Goal: Information Seeking & Learning: Learn about a topic

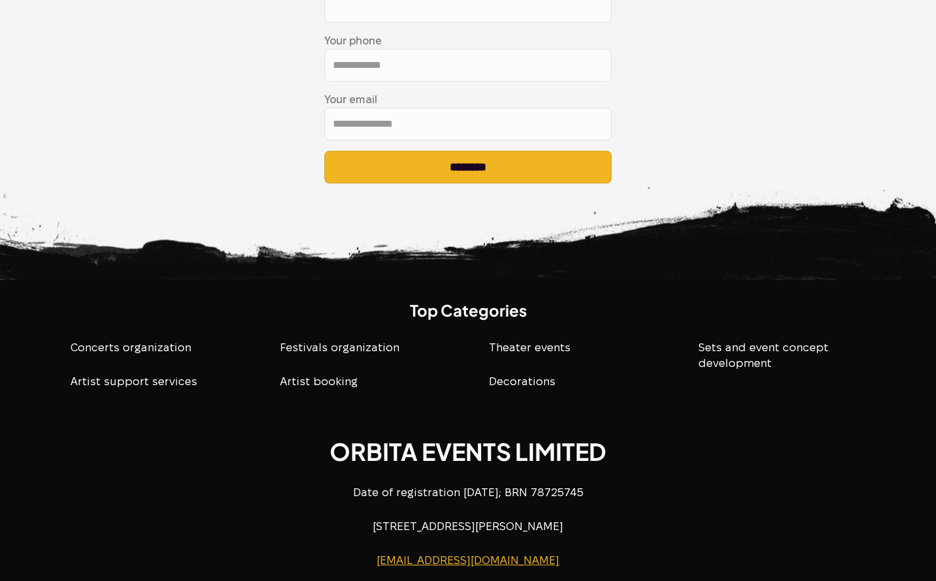
scroll to position [2523, 0]
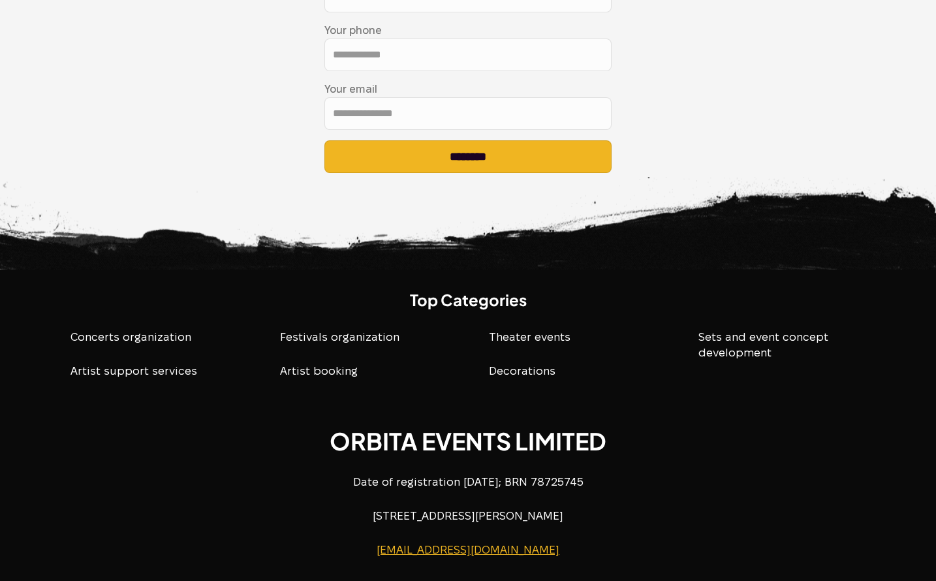
click at [168, 335] on p "Concerts organization" at bounding box center [154, 337] width 189 height 26
click at [159, 362] on p "Artist support services" at bounding box center [154, 371] width 189 height 26
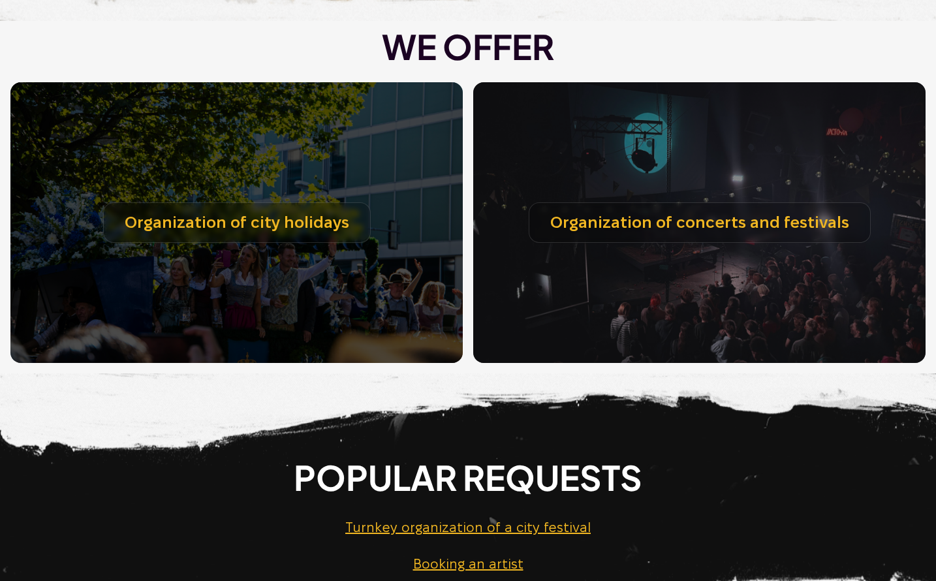
scroll to position [0, 0]
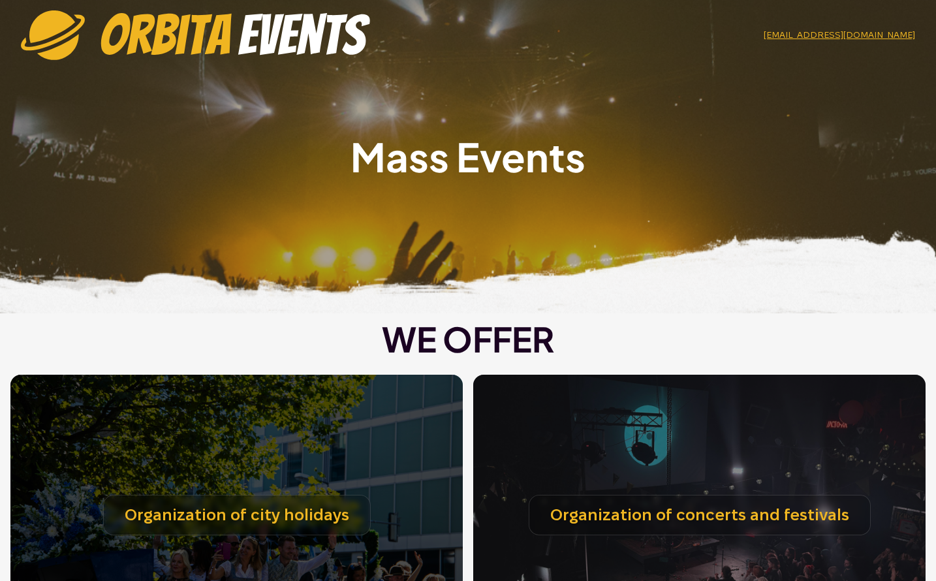
click at [335, 96] on span at bounding box center [468, 156] width 936 height 313
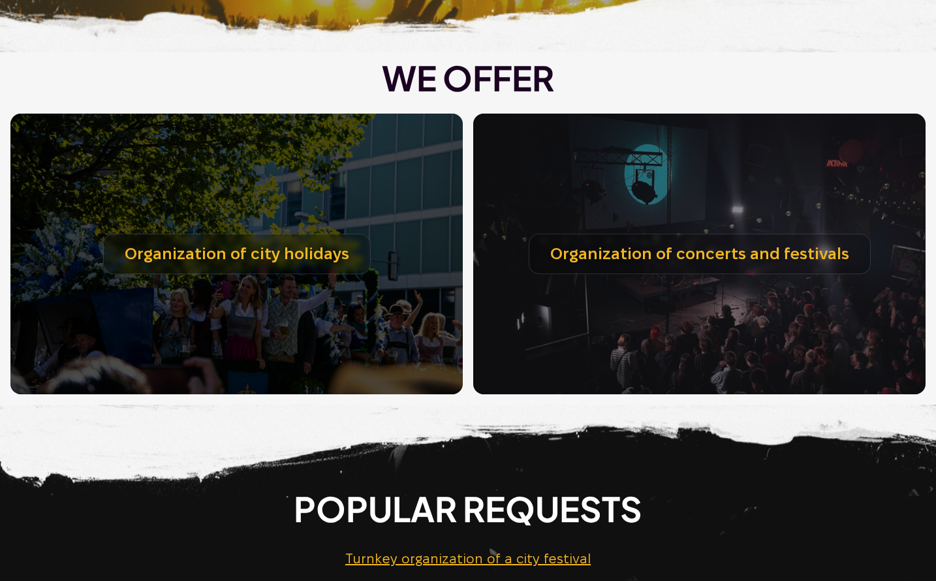
scroll to position [294, 0]
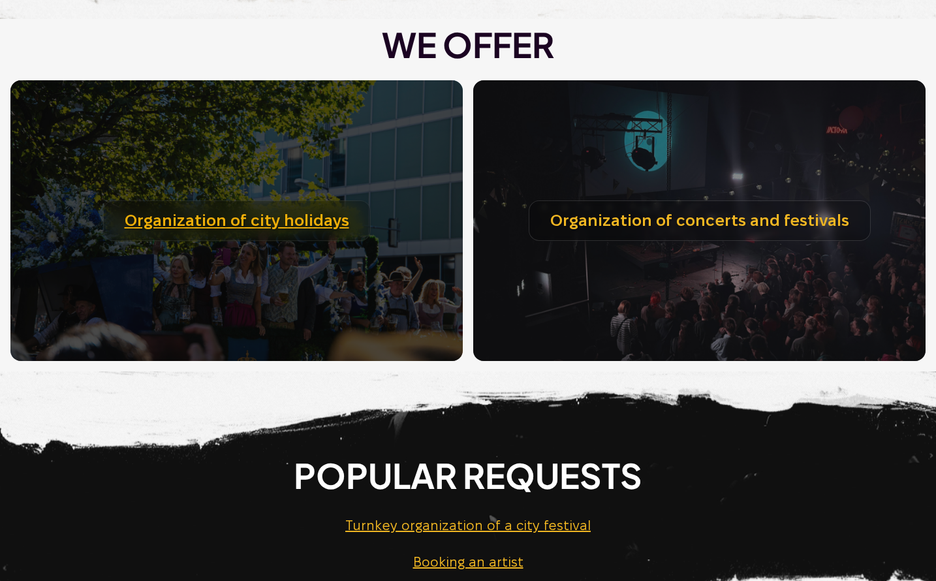
click at [260, 224] on link "Organization of city holidays" at bounding box center [237, 220] width 225 height 19
click at [263, 220] on link "Organization of city holidays" at bounding box center [237, 220] width 225 height 19
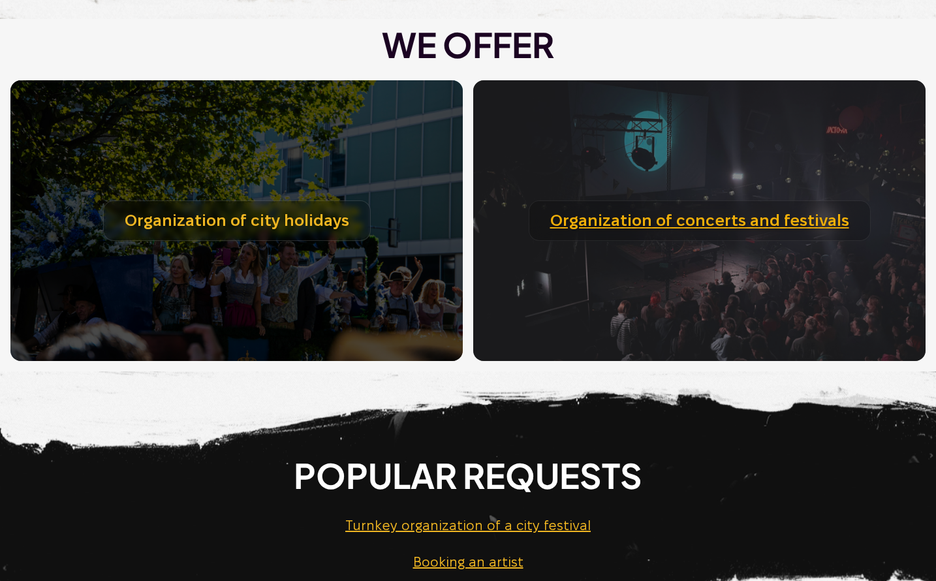
click at [727, 220] on link "Organization of concerts and festivals" at bounding box center [699, 220] width 299 height 19
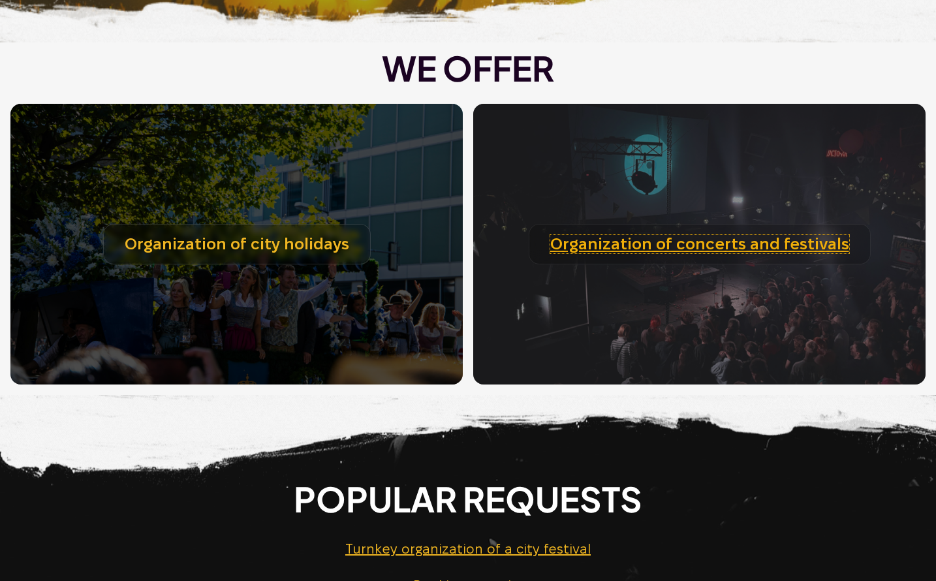
scroll to position [117, 0]
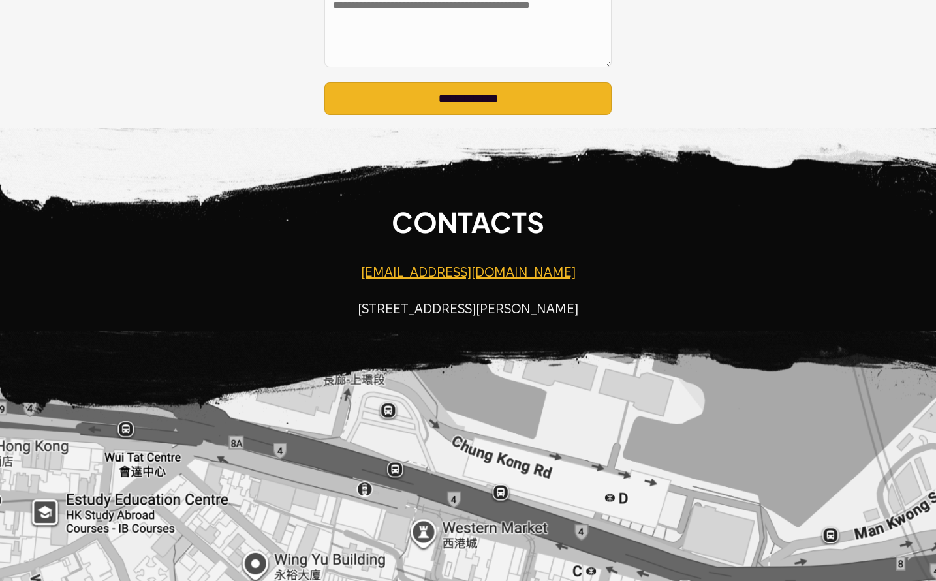
scroll to position [1933, 0]
